Goal: Transaction & Acquisition: Purchase product/service

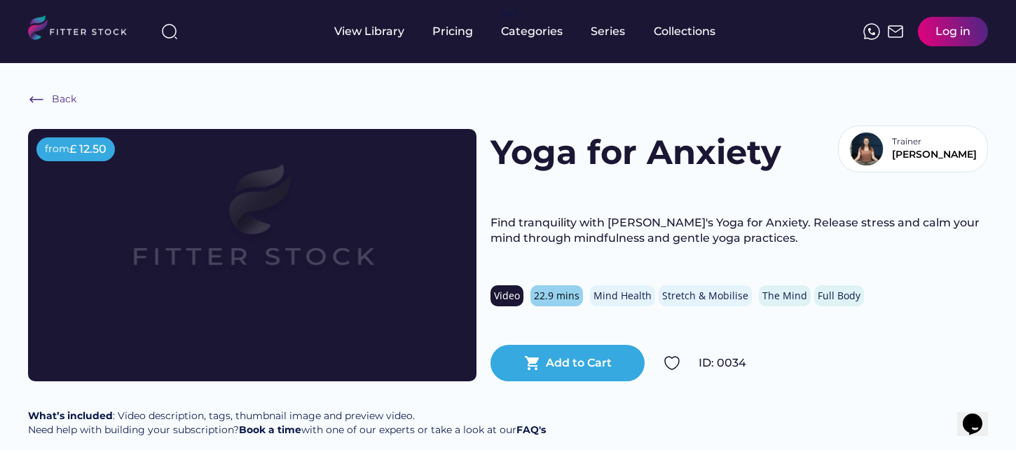
click at [961, 30] on div "Log in" at bounding box center [952, 31] width 35 height 15
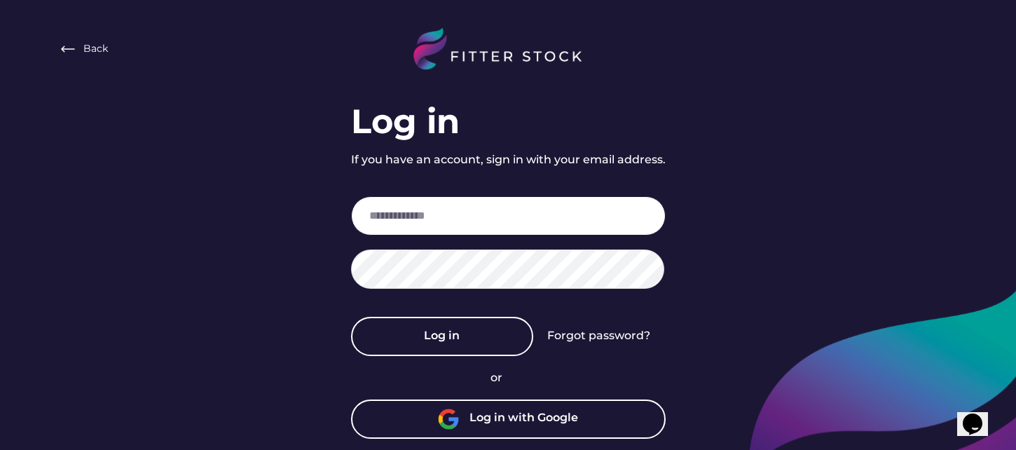
click at [418, 219] on input "email" at bounding box center [508, 215] width 314 height 39
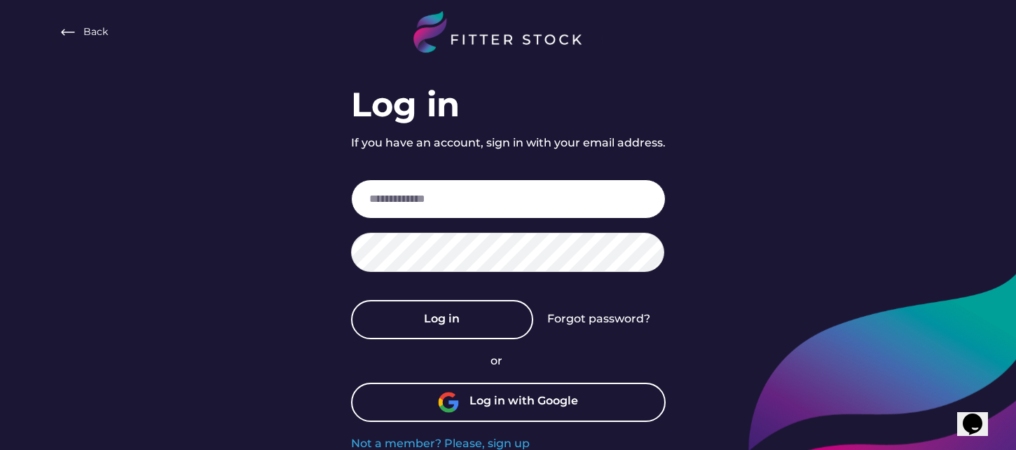
scroll to position [9, 0]
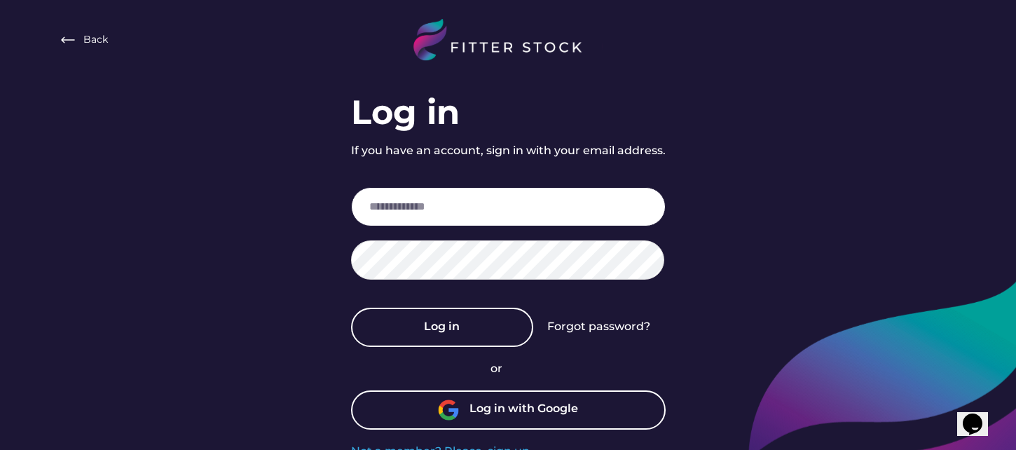
click at [474, 205] on input "email" at bounding box center [508, 206] width 314 height 39
type input "*"
click at [404, 206] on input "email" at bounding box center [508, 206] width 314 height 39
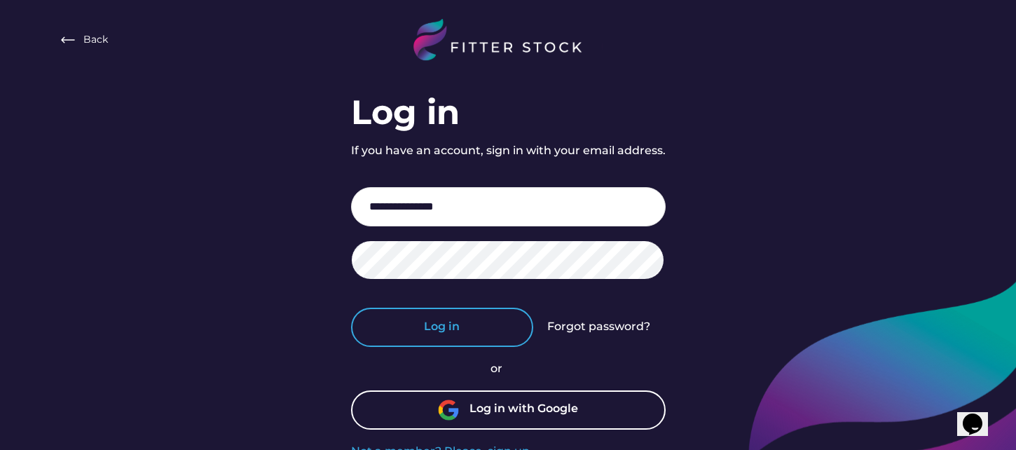
click at [435, 326] on button "Log in" at bounding box center [442, 326] width 182 height 39
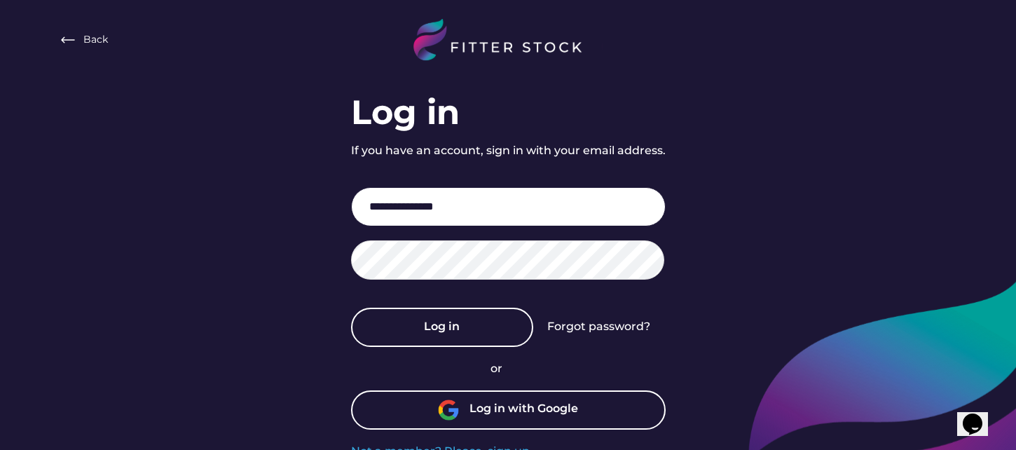
drag, startPoint x: 486, startPoint y: 209, endPoint x: 352, endPoint y: 200, distance: 134.8
click at [352, 200] on input "**********" at bounding box center [508, 206] width 314 height 39
type input "**********"
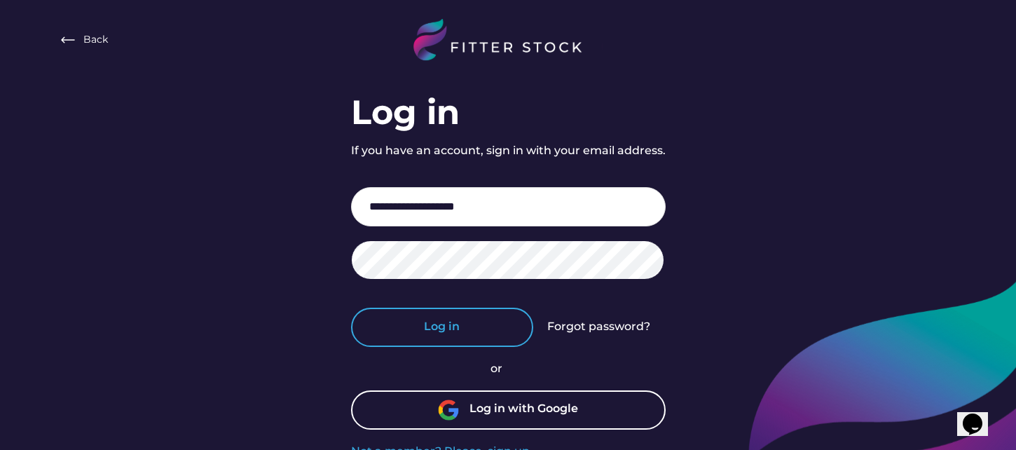
click at [458, 332] on button "Log in" at bounding box center [442, 326] width 182 height 39
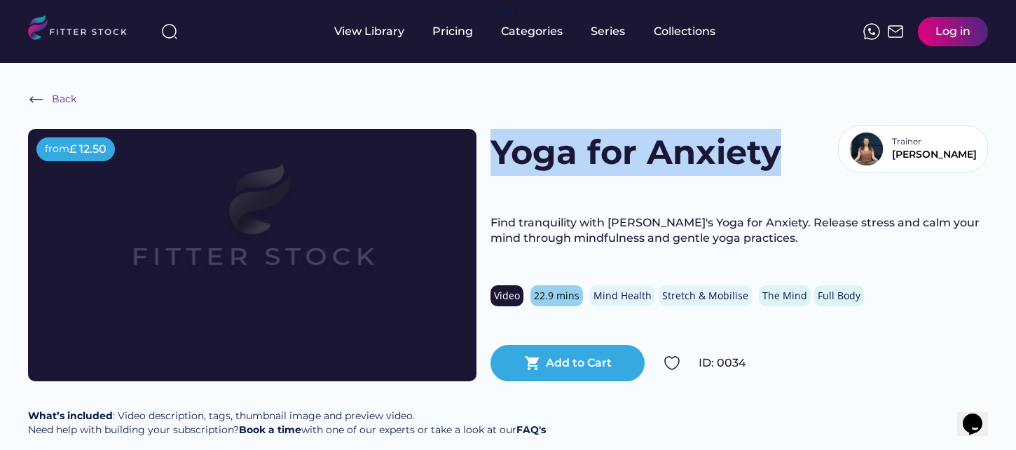
drag, startPoint x: 490, startPoint y: 148, endPoint x: 790, endPoint y: 151, distance: 299.8
click at [790, 151] on div "Yoga for Anxiety Trainer [PERSON_NAME]" at bounding box center [738, 152] width 497 height 47
